Goal: Use online tool/utility: Utilize a website feature to perform a specific function

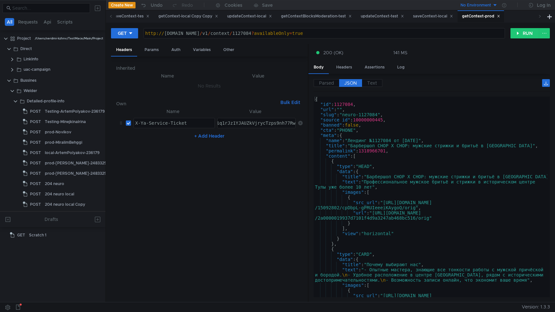
scroll to position [170, 0]
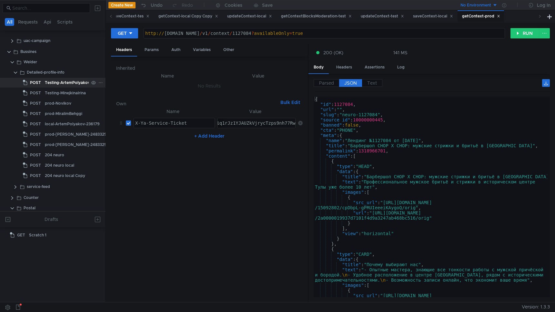
scroll to position [28, 0]
click at [56, 166] on div "204 neuro local" at bounding box center [59, 166] width 29 height 10
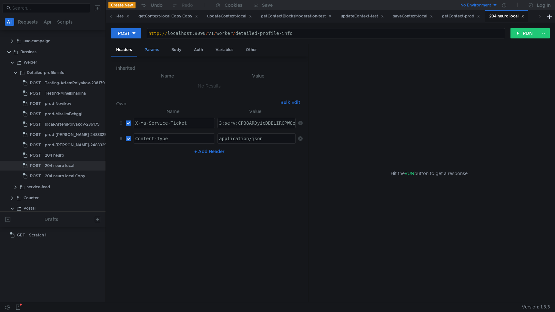
click at [155, 48] on div "Params" at bounding box center [151, 50] width 25 height 12
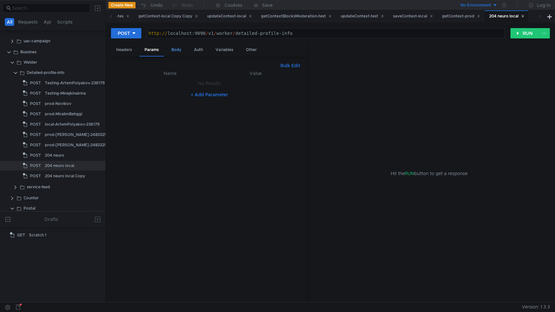
click at [175, 47] on div "Body" at bounding box center [176, 50] width 20 height 12
click at [127, 49] on div "Headers" at bounding box center [124, 50] width 26 height 12
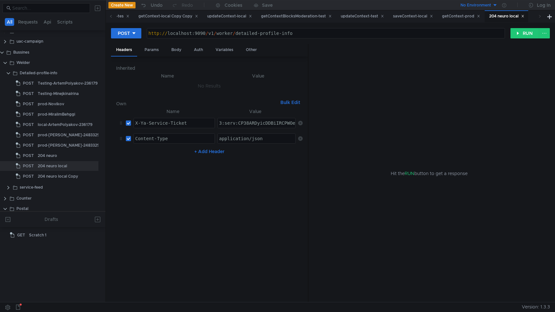
scroll to position [27, 6]
click at [60, 126] on div "local-ArtemPolyakov-236179" at bounding box center [65, 126] width 55 height 10
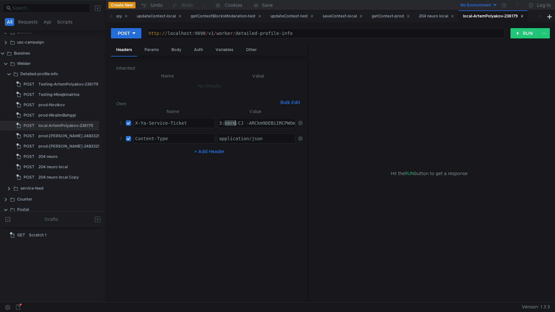
paste textarea "-BAhDx7qDHBiIRCPWOehD1jnog7oHekaXU_gE:NZMUJm32HqRqJjEZIQEklu6bDUvtSPAMo1rm0qONb…"
type textarea "3:serv:CJ-BAhDx7qDHBiIRCPWOehD1jnog7oHekaXU_gE:NZMUJm32HqRqJjEZIQEklu6bDUvtSPAM…"
click at [522, 34] on button "RUN" at bounding box center [524, 33] width 29 height 10
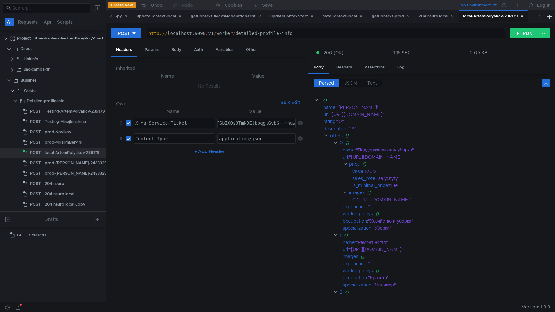
scroll to position [27, 6]
